Goal: Complete Application Form: Complete application form

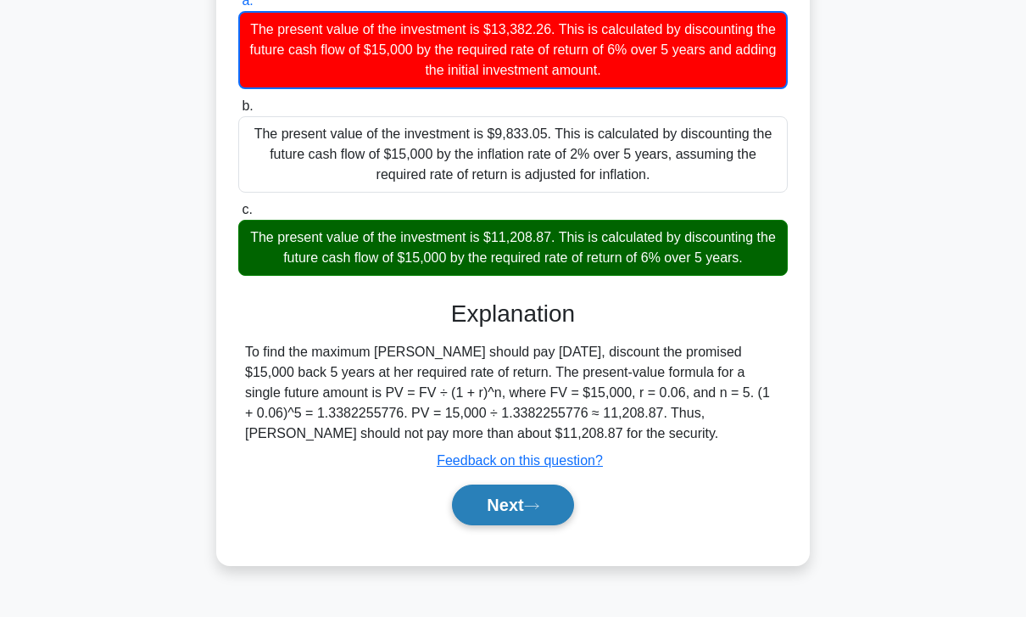
click at [542, 525] on button "Next" at bounding box center [512, 504] width 121 height 41
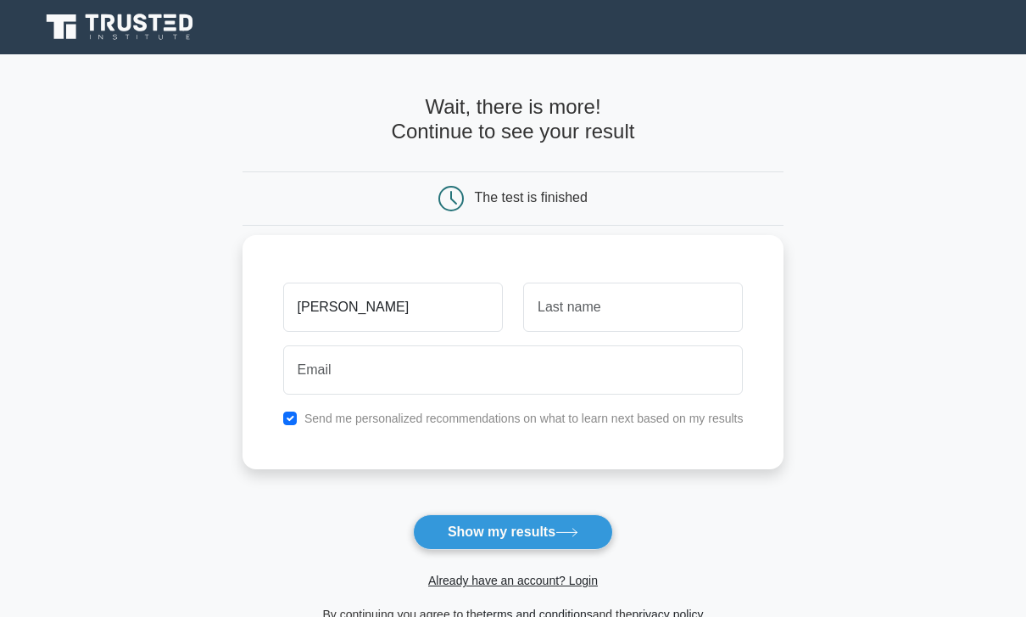
type input "[PERSON_NAME]"
click at [713, 330] on input "text" at bounding box center [633, 306] width 220 height 49
type input "[PERSON_NAME]"
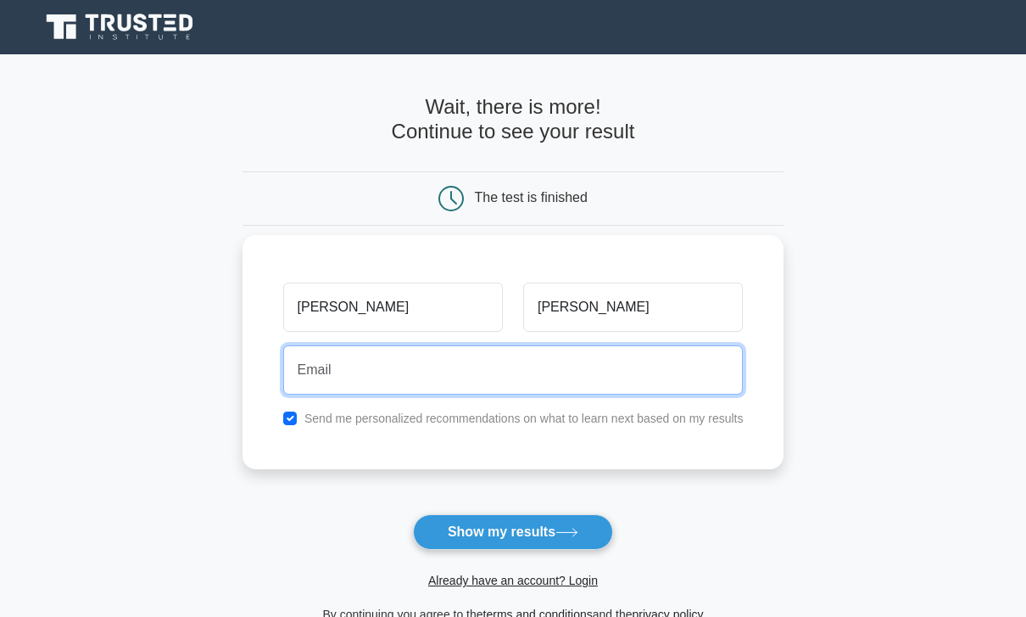
click at [735, 379] on input "email" at bounding box center [513, 369] width 461 height 49
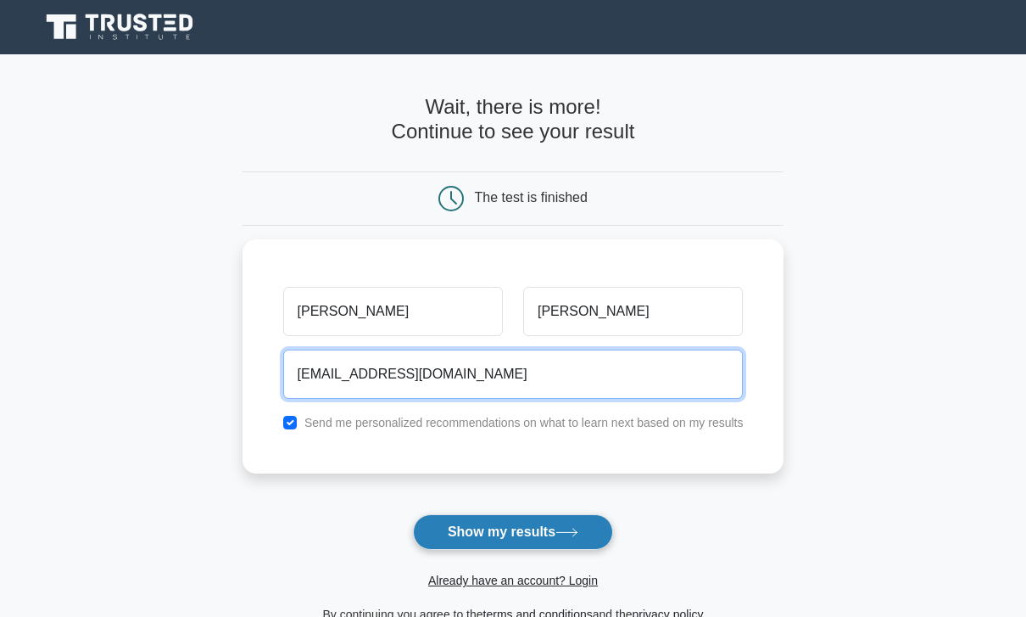
type input "[EMAIL_ADDRESS][DOMAIN_NAME]"
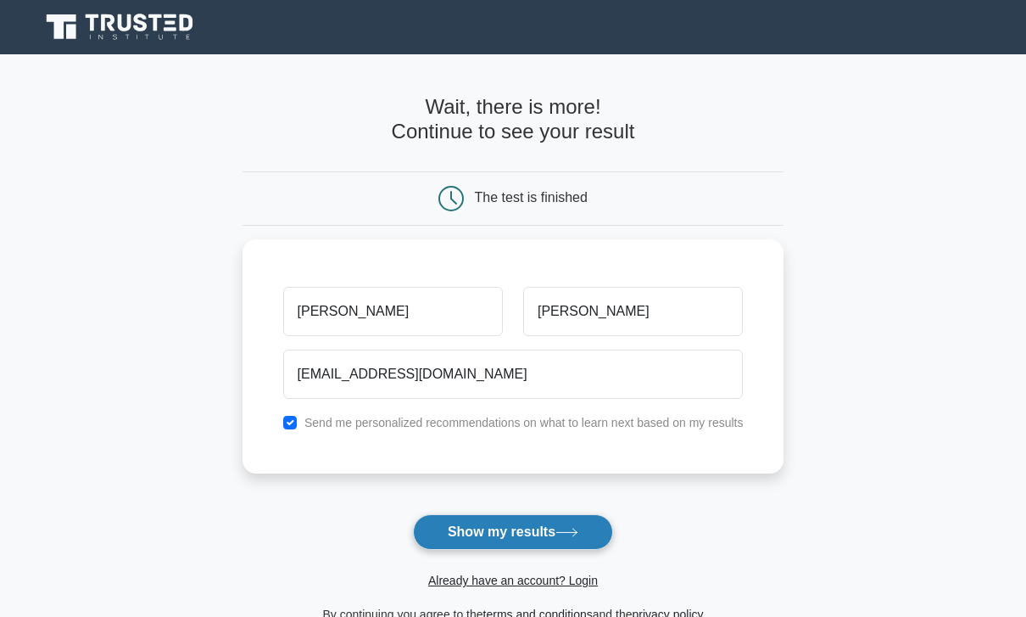
click at [585, 517] on button "Show my results" at bounding box center [513, 532] width 200 height 36
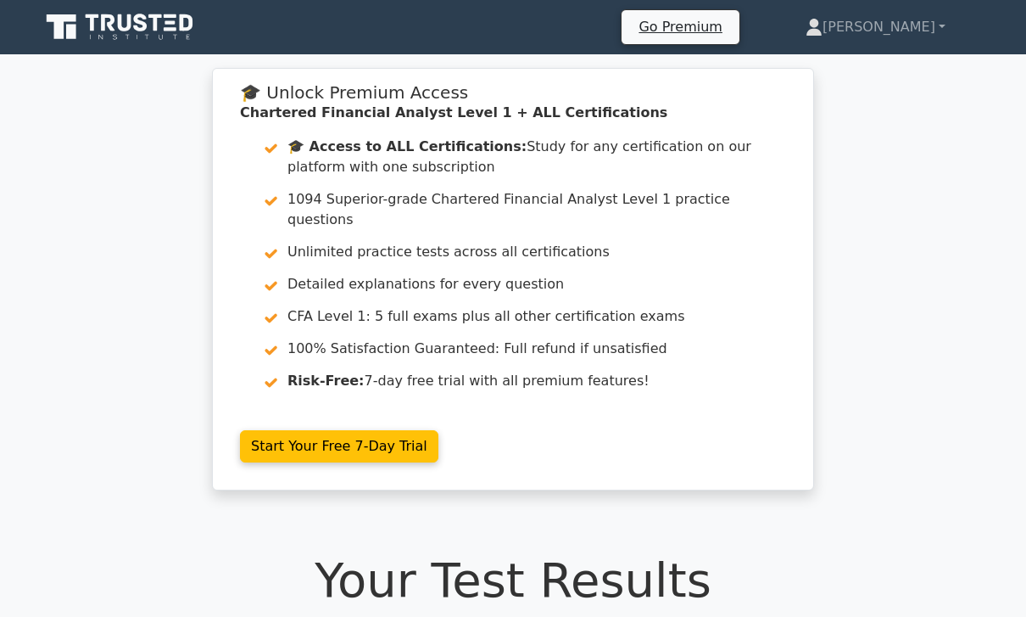
click at [930, 4] on nav "Go Premium Khoi Profile" at bounding box center [513, 27] width 1026 height 54
